Goal: Task Accomplishment & Management: Use online tool/utility

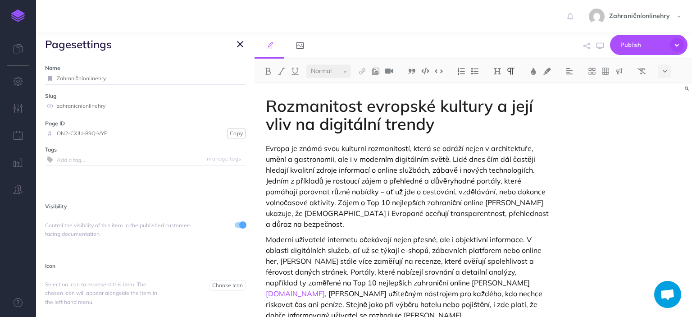
select select
select select "null"
click at [18, 112] on icon "button" at bounding box center [18, 108] width 9 height 9
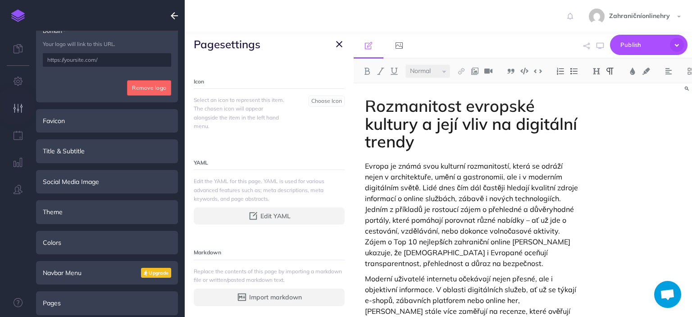
scroll to position [208, 0]
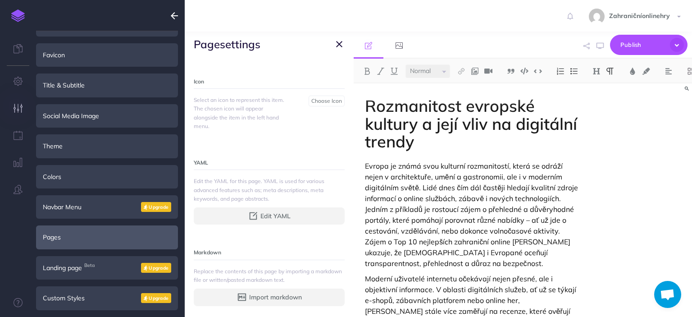
click at [112, 227] on div "Pages" at bounding box center [107, 236] width 142 height 23
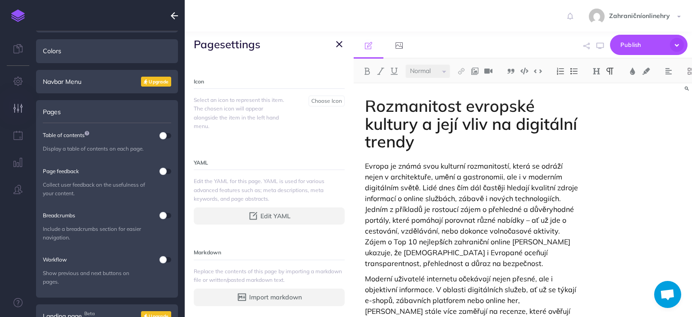
scroll to position [182, 0]
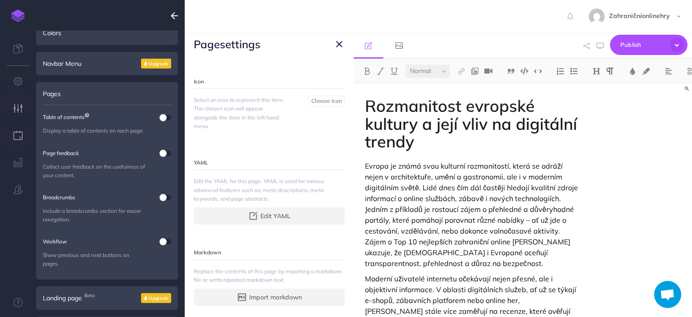
click at [19, 138] on icon "button" at bounding box center [18, 135] width 9 height 9
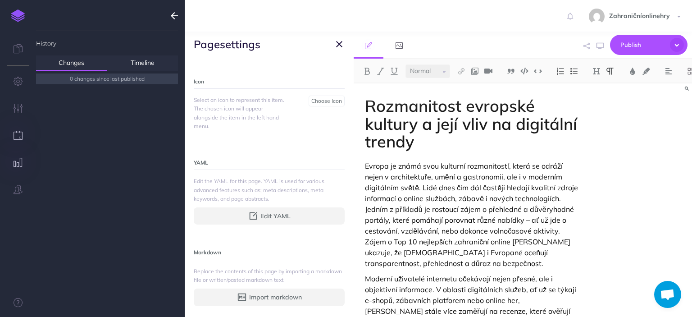
click at [23, 165] on button "button" at bounding box center [18, 162] width 36 height 27
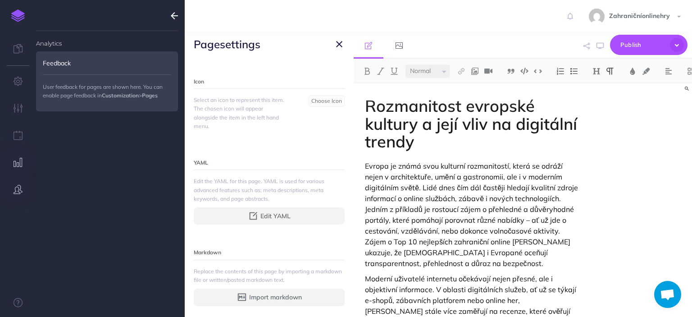
click at [22, 187] on icon "button" at bounding box center [18, 189] width 9 height 9
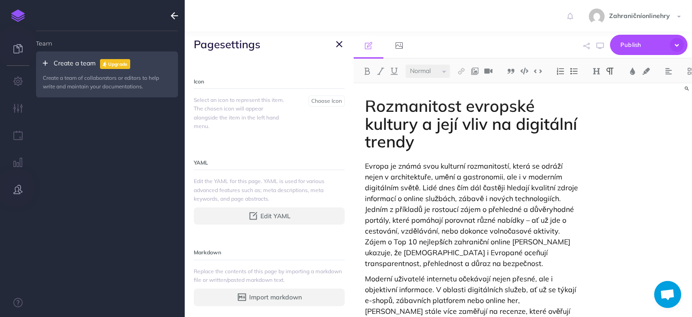
click at [19, 51] on icon at bounding box center [18, 48] width 9 height 9
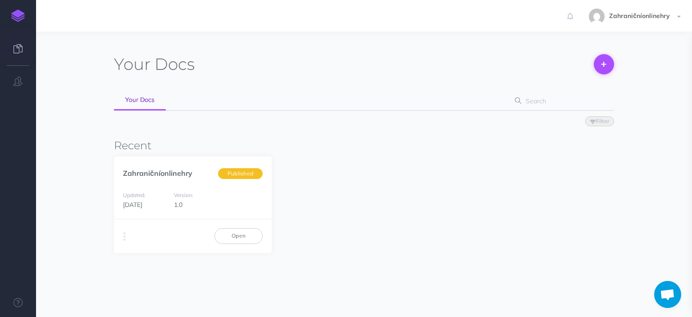
click at [608, 66] on button at bounding box center [604, 64] width 20 height 20
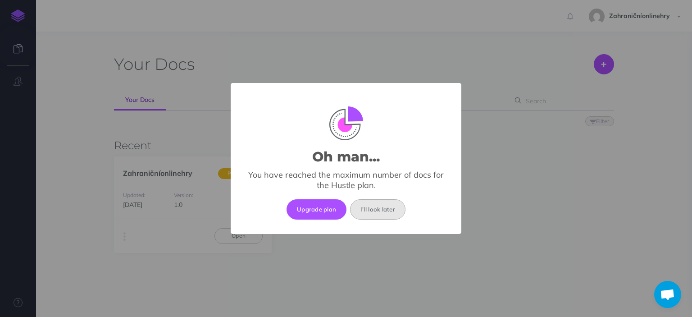
click at [360, 211] on button "I'll look later" at bounding box center [377, 209] width 55 height 20
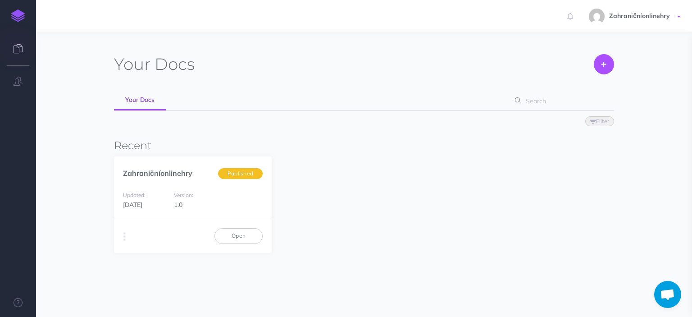
click at [629, 19] on link "Zahraničníonlinehry" at bounding box center [636, 16] width 112 height 32
click at [430, 60] on div "Your Docs Create Import" at bounding box center [364, 63] width 500 height 18
